Goal: Unclear

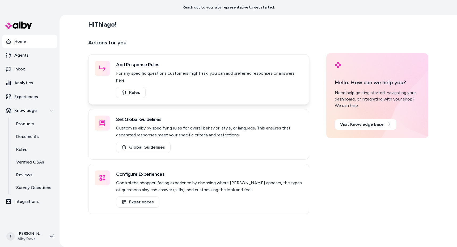
click at [161, 87] on div "Rules" at bounding box center [209, 92] width 186 height 11
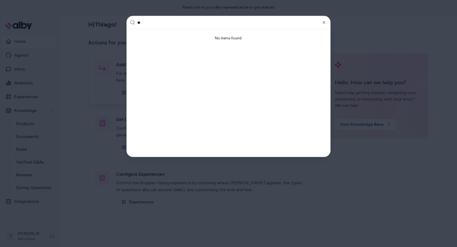
type input "***"
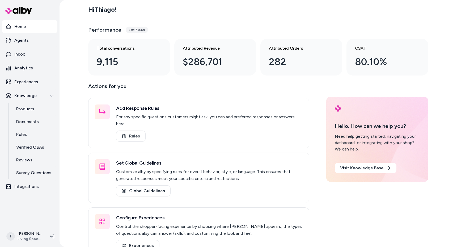
click at [71, 111] on div "Hi Thiago ! Performance Last 7 days Total conversations 9,115 Attributed Revenu…" at bounding box center [257, 123] width 397 height 247
